Goal: Task Accomplishment & Management: Use online tool/utility

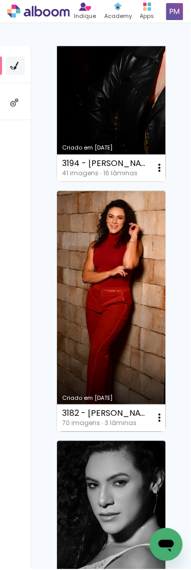
scroll to position [754, 0]
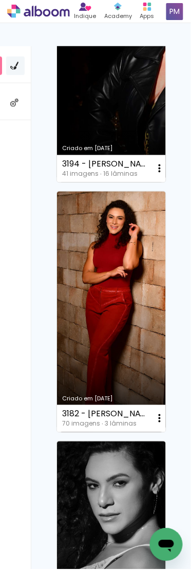
click at [117, 252] on link "Criado em [DATE]" at bounding box center [111, 312] width 109 height 241
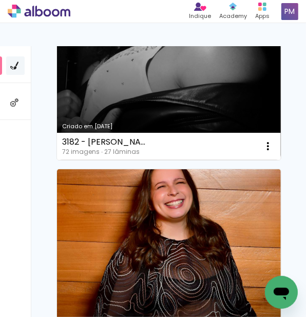
scroll to position [1249, 0]
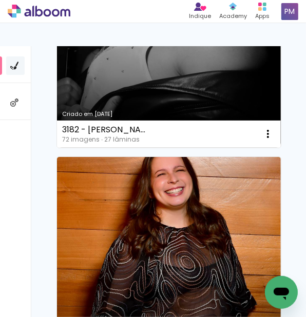
click at [104, 89] on link "Criado em [DATE]" at bounding box center [169, 27] width 224 height 241
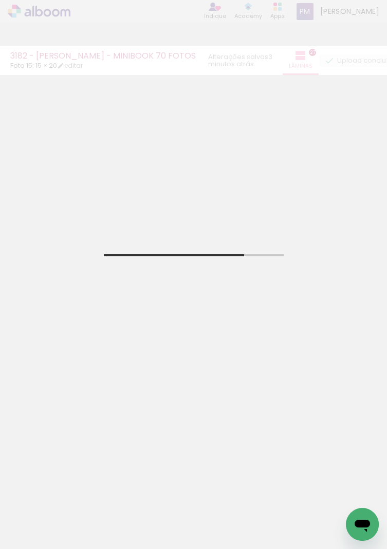
scroll to position [501, 0]
